Goal: Check status: Check status

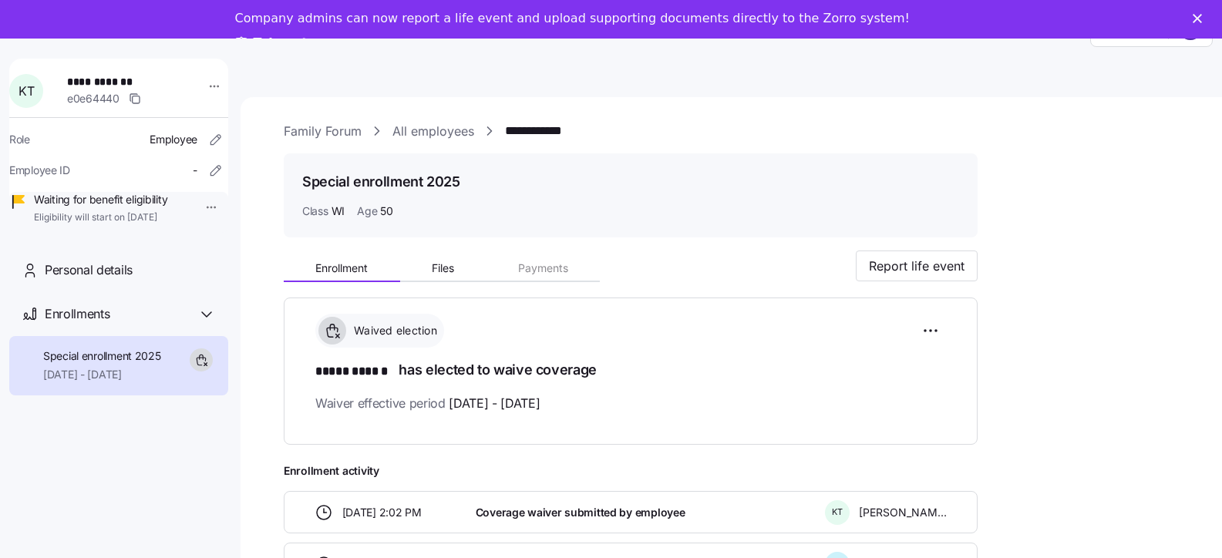
click at [1202, 22] on polygon "Close" at bounding box center [1196, 18] width 9 height 9
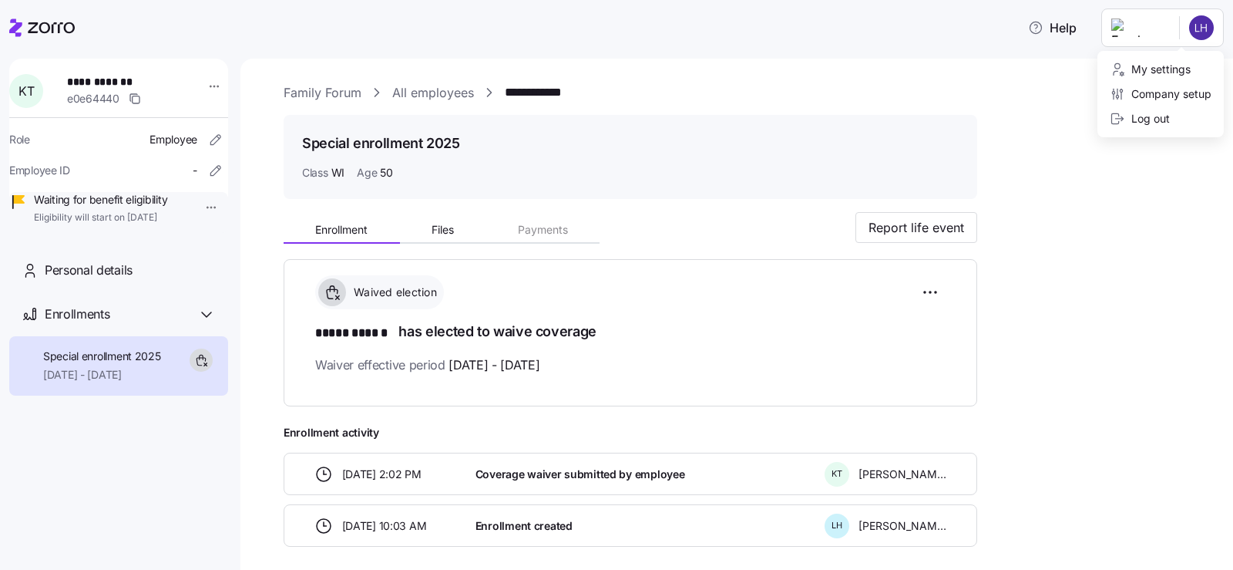
click at [1208, 37] on html "**********" at bounding box center [616, 280] width 1233 height 560
click at [1182, 64] on div "My settings" at bounding box center [1150, 69] width 81 height 17
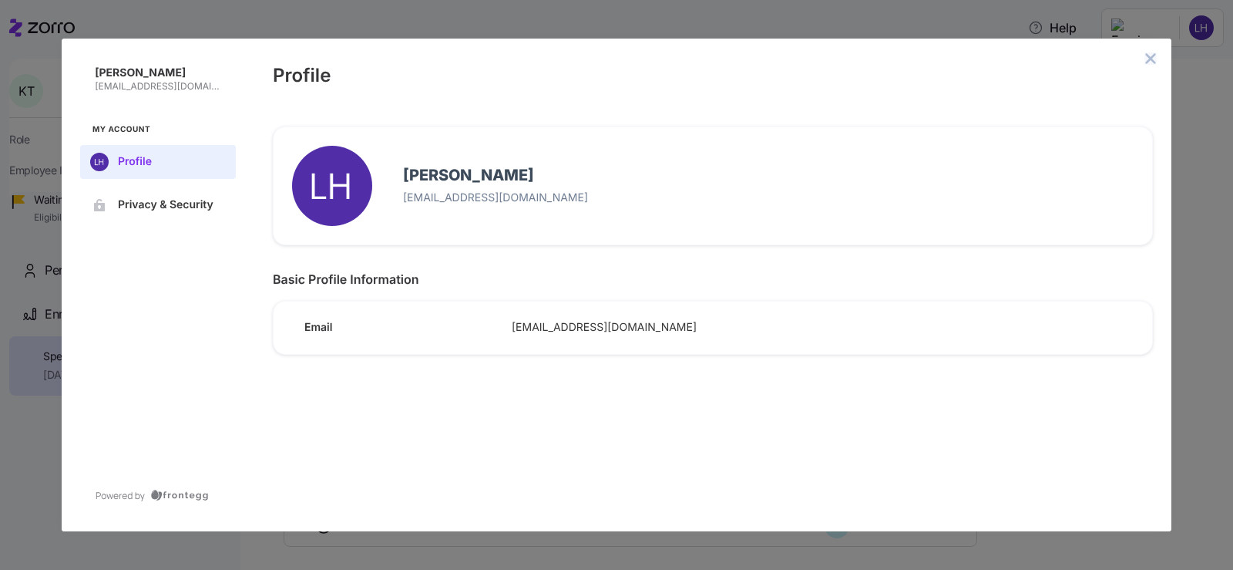
click at [1148, 56] on icon "close admin-box" at bounding box center [1151, 58] width 10 height 10
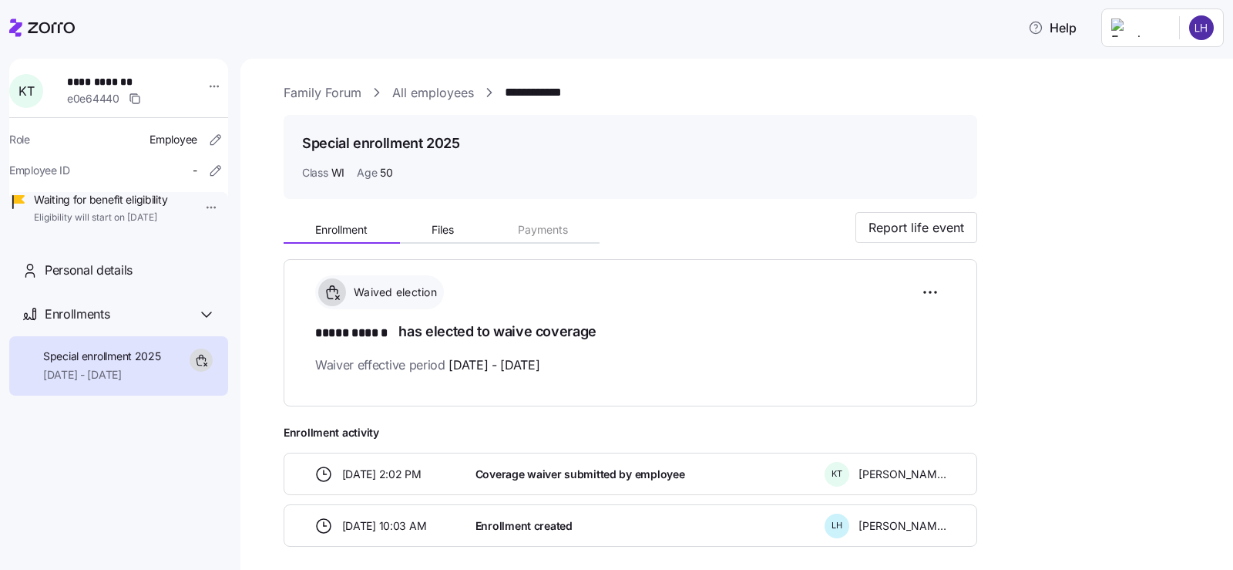
click at [341, 99] on link "Family Forum" at bounding box center [323, 92] width 78 height 19
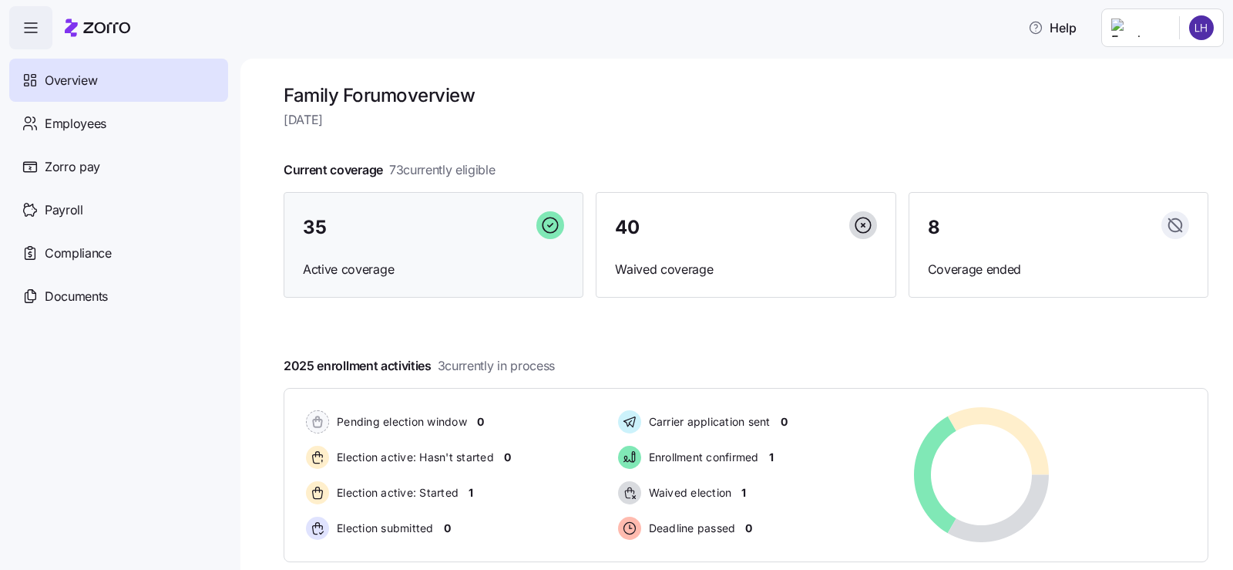
click at [508, 260] on span "Active coverage" at bounding box center [433, 269] width 261 height 19
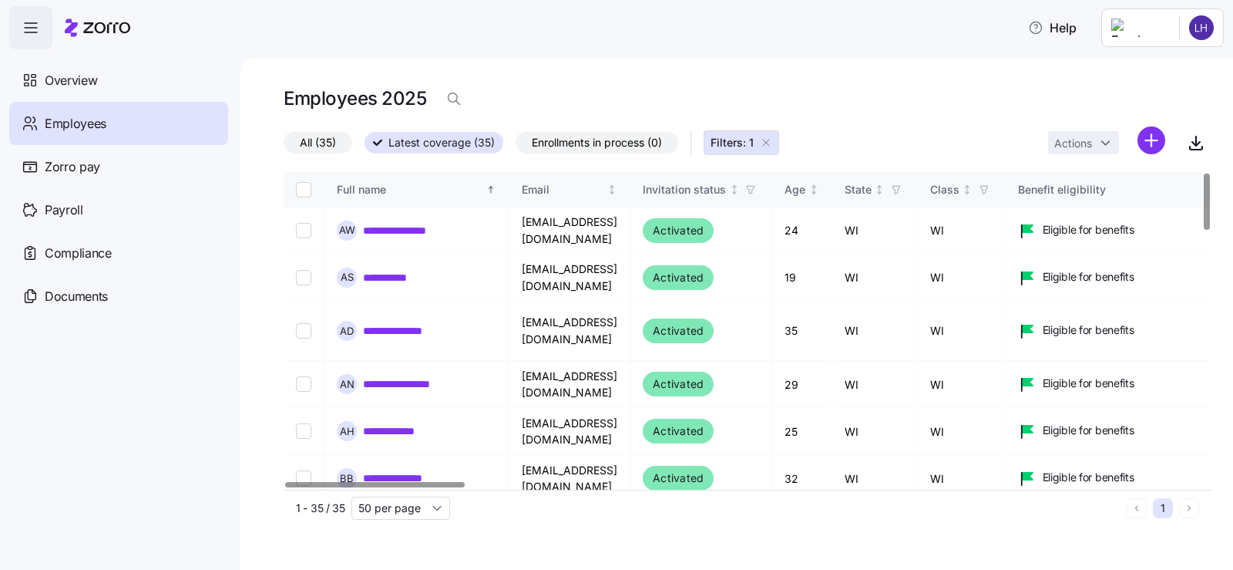
drag, startPoint x: 776, startPoint y: 136, endPoint x: 769, endPoint y: 146, distance: 12.8
click at [776, 136] on button "Filters: 1" at bounding box center [742, 142] width 76 height 25
click at [769, 147] on div "All (35) Latest coverage (35) Enrollments in process (0) Filters: 1 Actions" at bounding box center [748, 142] width 928 height 33
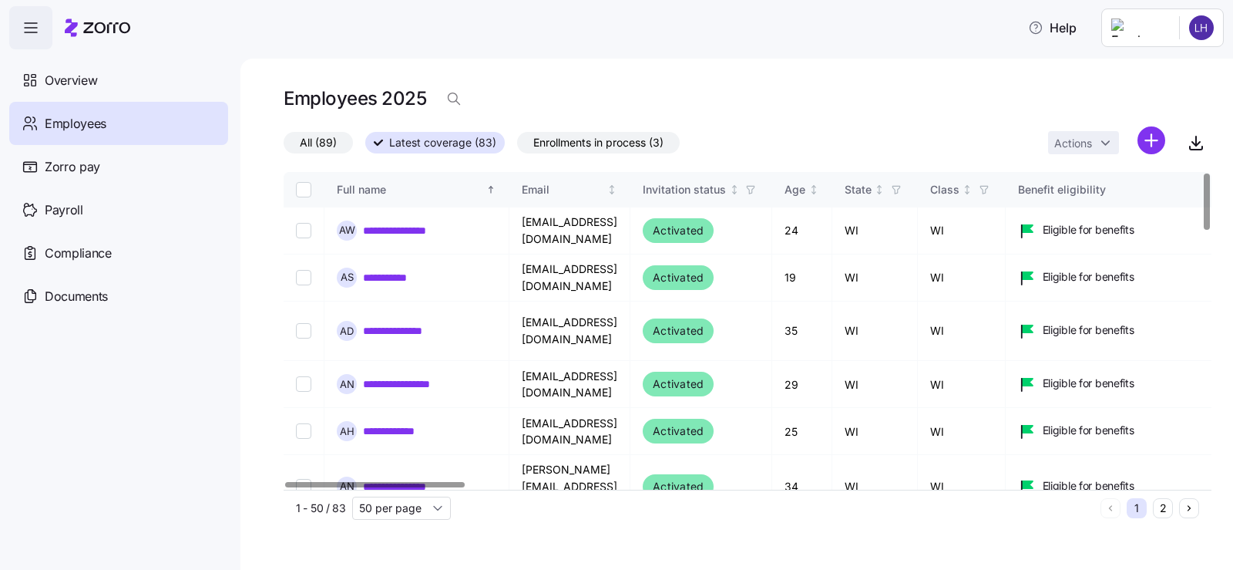
click at [769, 146] on div "All (89) Latest coverage (83) Enrollments in process (3) Actions" at bounding box center [748, 142] width 928 height 33
click at [582, 141] on span "Enrollments in process (3)" at bounding box center [598, 143] width 130 height 20
click at [517, 146] on input "Enrollments in process (3)" at bounding box center [517, 146] width 0 height 0
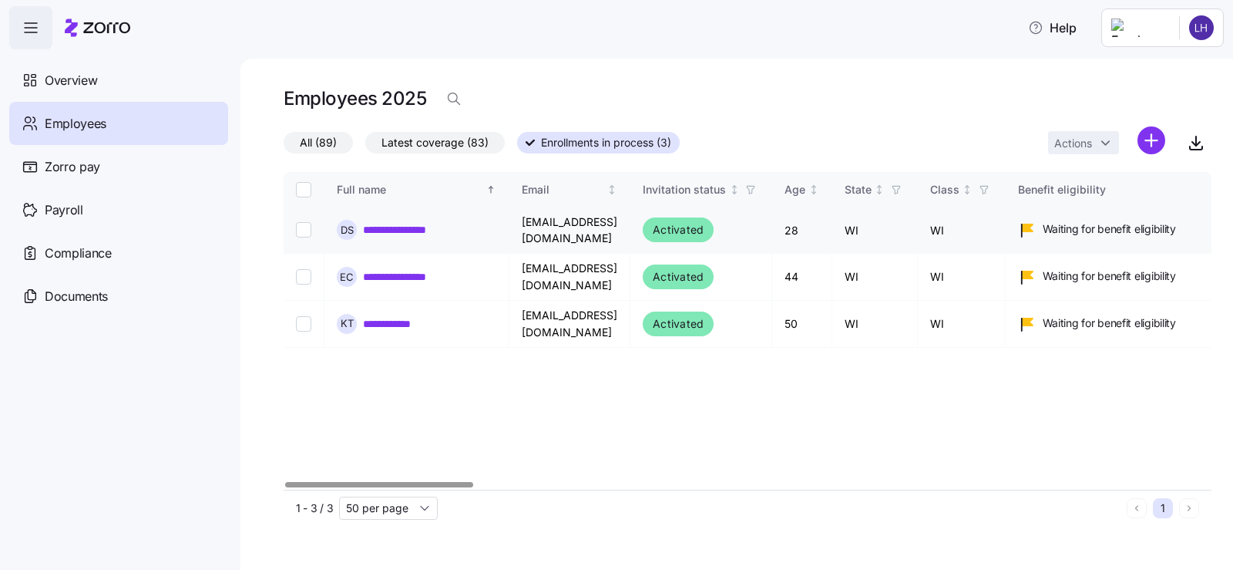
click at [419, 224] on link "**********" at bounding box center [405, 229] width 85 height 15
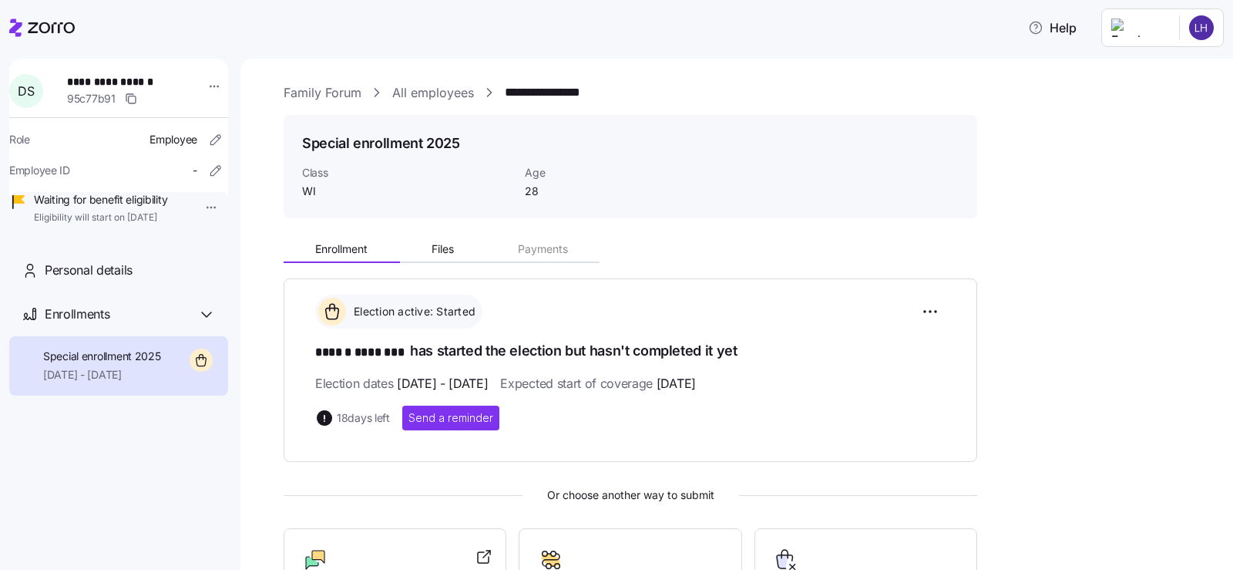
click at [451, 94] on link "All employees" at bounding box center [433, 92] width 82 height 19
